Goal: Information Seeking & Learning: Learn about a topic

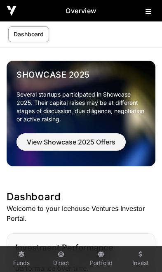
click at [142, 13] on h2 "Overview" at bounding box center [81, 11] width 129 height 10
click at [148, 14] on icon at bounding box center [149, 11] width 6 height 7
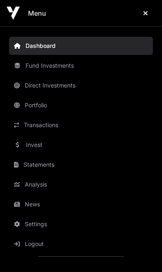
click at [35, 203] on link "News" at bounding box center [81, 204] width 144 height 18
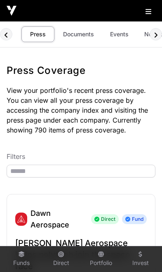
click at [118, 37] on link "Events" at bounding box center [119, 34] width 33 height 16
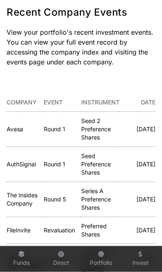
scroll to position [58, 0]
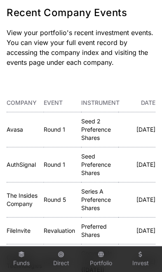
click at [17, 131] on link "Avasa" at bounding box center [15, 129] width 17 height 7
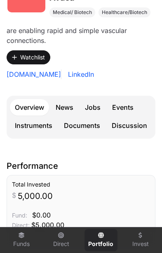
scroll to position [141, 0]
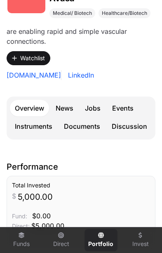
click at [122, 110] on link "Events" at bounding box center [122, 108] width 31 height 17
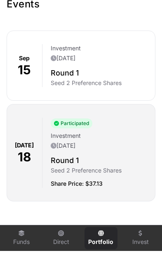
scroll to position [311, 0]
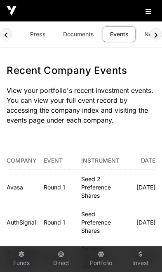
scroll to position [0, 49]
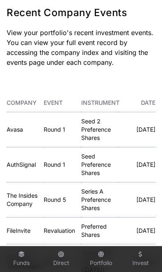
click at [17, 127] on link "Avasa" at bounding box center [15, 129] width 17 height 7
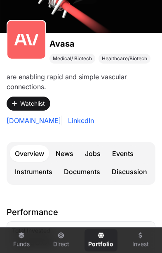
click at [126, 154] on link "Events" at bounding box center [122, 153] width 31 height 17
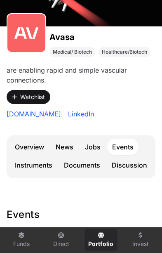
scroll to position [103, 0]
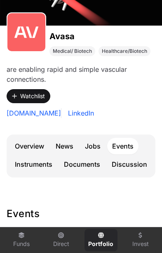
click at [134, 166] on link "Discussion" at bounding box center [129, 165] width 45 height 18
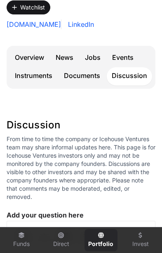
scroll to position [117, 0]
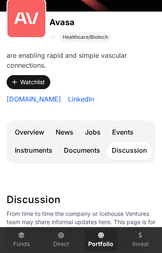
click at [85, 149] on link "Documents" at bounding box center [82, 150] width 46 height 17
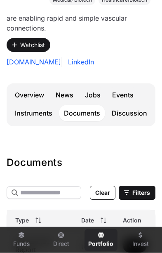
scroll to position [155, 0]
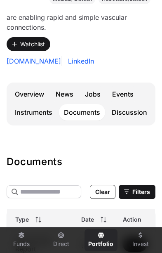
click at [32, 111] on link "Instruments" at bounding box center [33, 112] width 47 height 17
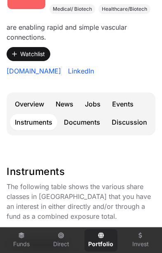
scroll to position [145, 0]
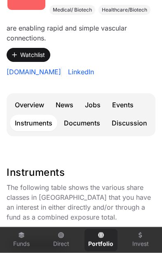
click at [69, 107] on link "News" at bounding box center [65, 105] width 28 height 17
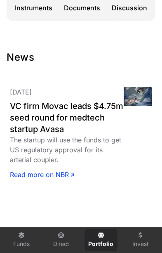
scroll to position [259, 0]
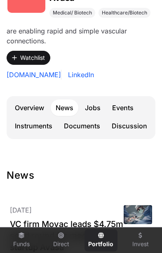
click at [29, 107] on link "Overview" at bounding box center [29, 108] width 39 height 17
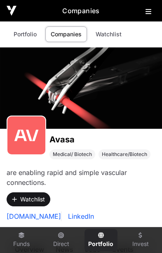
scroll to position [142, 0]
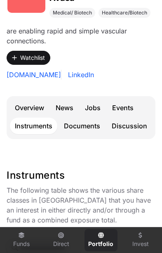
scroll to position [145, 0]
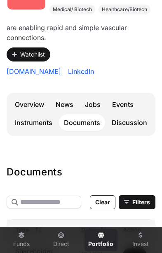
scroll to position [155, 0]
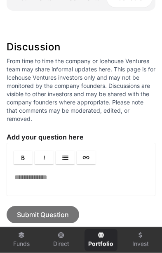
scroll to position [117, 0]
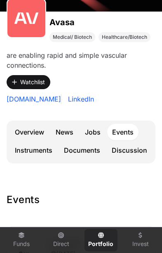
scroll to position [103, 0]
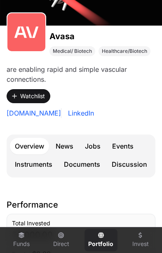
scroll to position [96, 0]
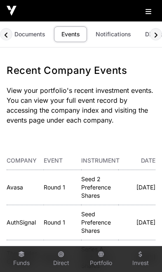
click at [14, 10] on img at bounding box center [12, 11] width 10 height 10
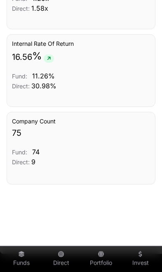
scroll to position [1133, 0]
